Goal: Information Seeking & Learning: Understand process/instructions

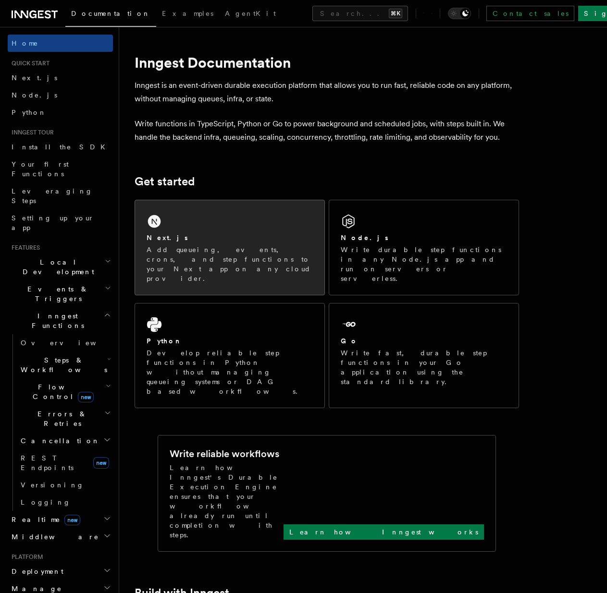
click at [213, 260] on p "Add queueing, events, crons, and step functions to your Next app on any cloud p…" at bounding box center [230, 264] width 166 height 38
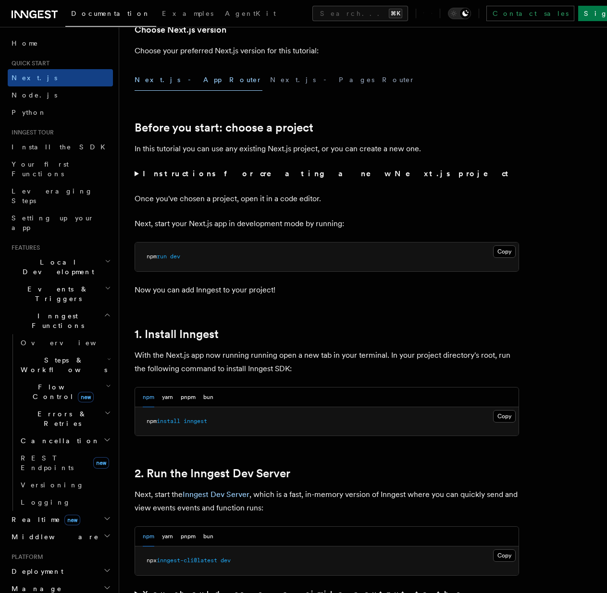
scroll to position [251, 0]
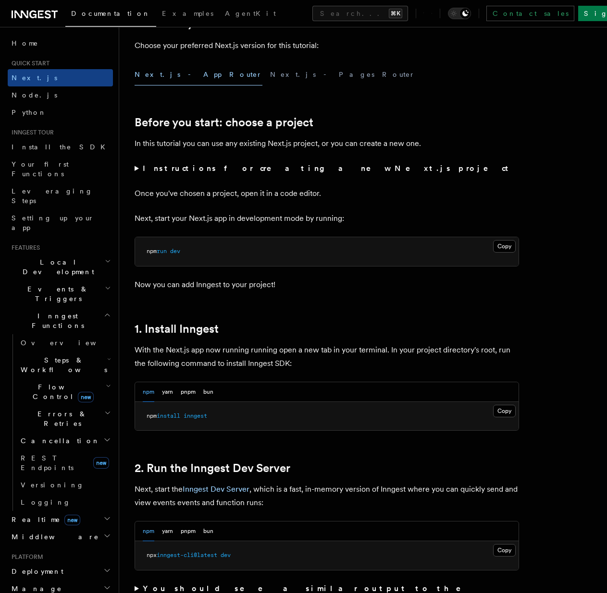
click at [151, 391] on button "npm" at bounding box center [149, 392] width 12 height 20
click at [498, 412] on button "Copy Copied" at bounding box center [504, 411] width 23 height 12
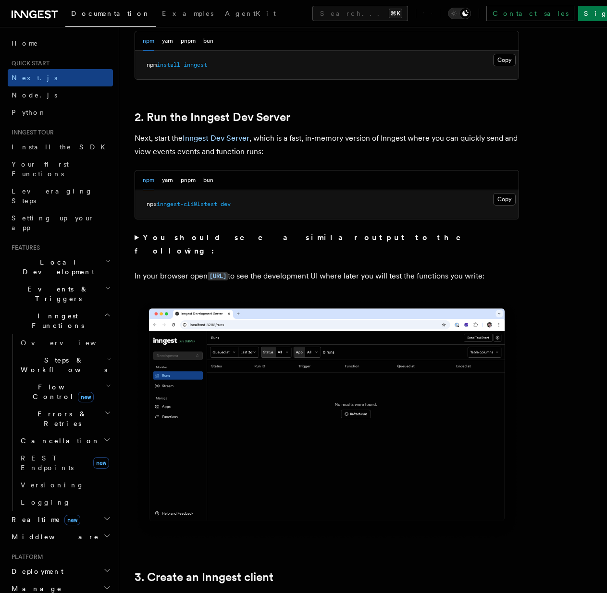
scroll to position [606, 0]
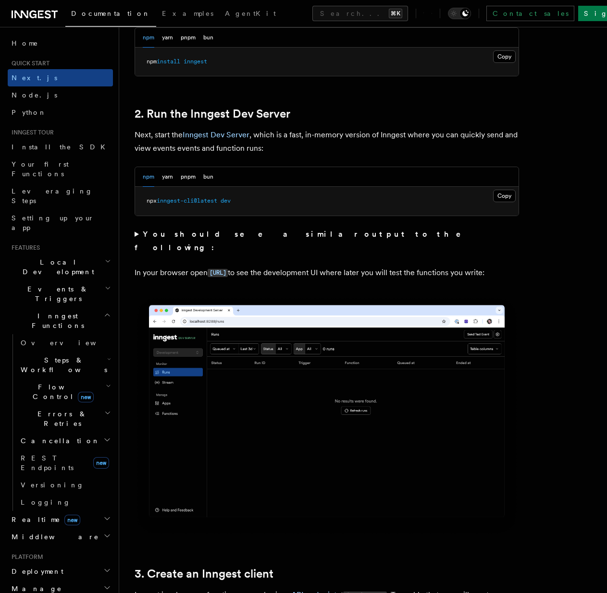
click at [435, 266] on p "In your browser open [URL] to see the development UI where later you will test …" at bounding box center [327, 273] width 384 height 14
click at [500, 195] on button "Copy Copied" at bounding box center [504, 196] width 23 height 12
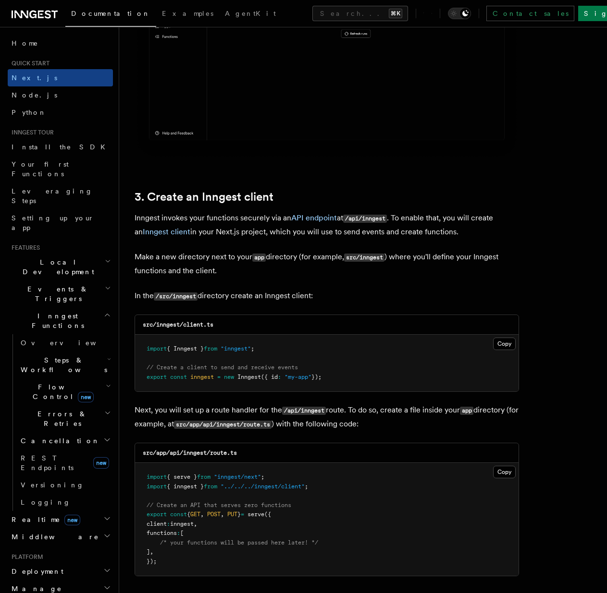
scroll to position [983, 0]
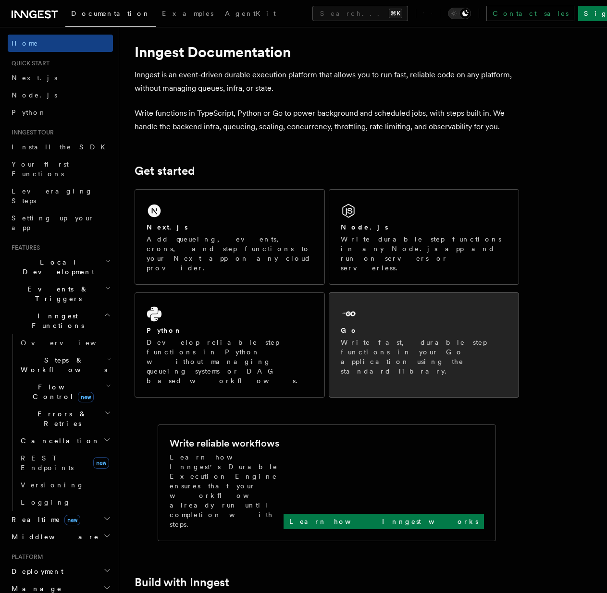
scroll to position [11, 0]
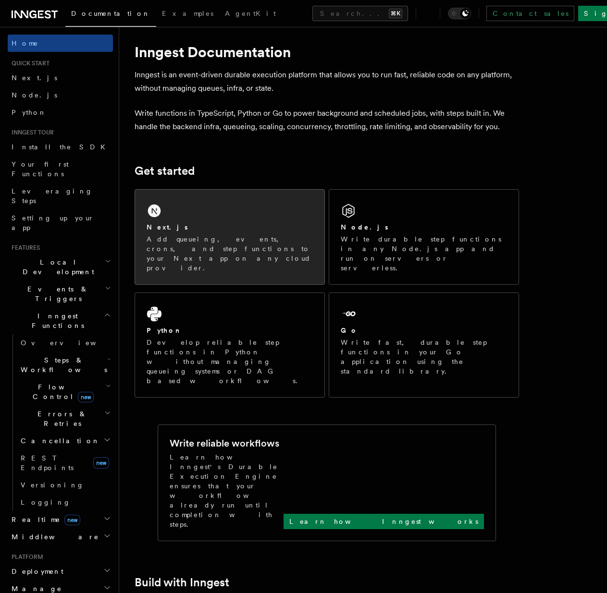
click at [245, 233] on div "Next.js Add queueing, events, crons, and step functions to your Next app on any…" at bounding box center [230, 247] width 166 height 50
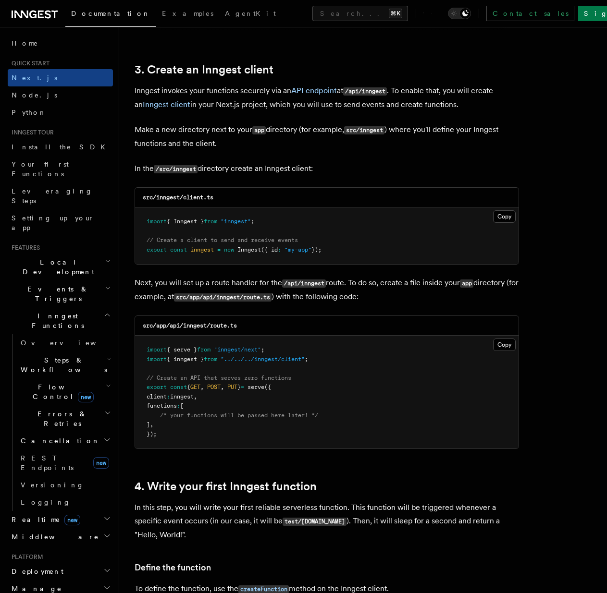
scroll to position [1112, 0]
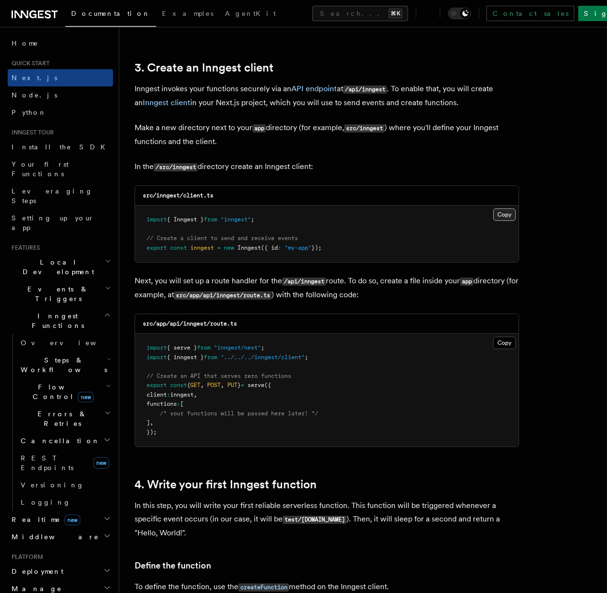
click at [507, 214] on button "Copy Copied" at bounding box center [504, 215] width 23 height 12
click at [504, 344] on button "Copy Copied" at bounding box center [504, 343] width 23 height 12
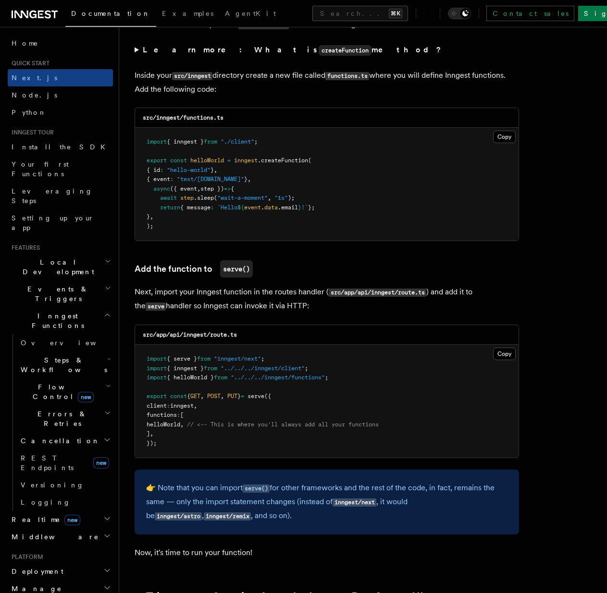
scroll to position [1677, 0]
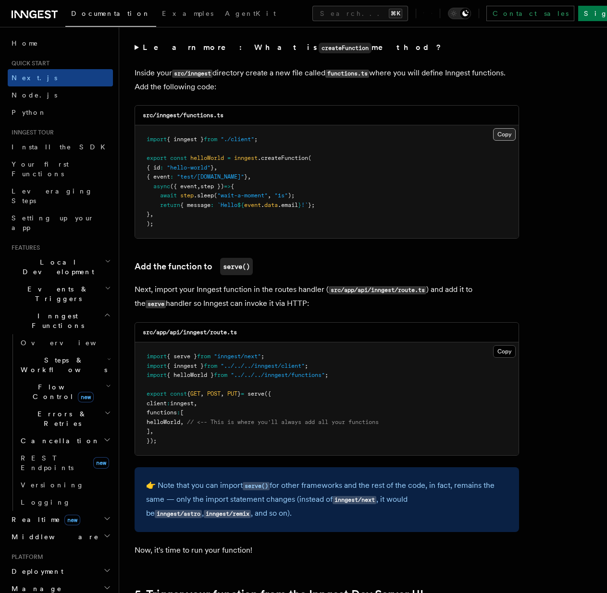
click at [503, 138] on button "Copy Copied" at bounding box center [504, 134] width 23 height 12
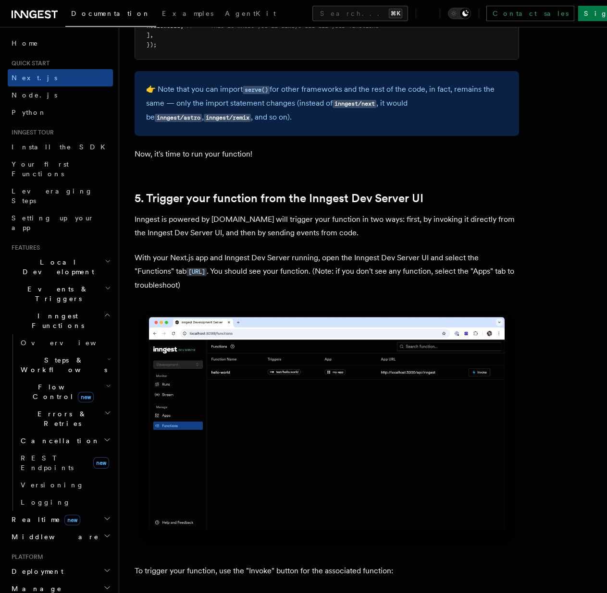
scroll to position [2079, 0]
